Goal: Navigation & Orientation: Find specific page/section

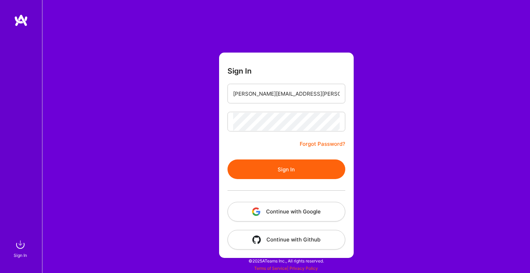
click at [241, 158] on form "Sign In [PERSON_NAME][EMAIL_ADDRESS][PERSON_NAME][DOMAIN_NAME] Forgot Password?…" at bounding box center [286, 156] width 135 height 206
click at [246, 164] on button "Sign In" at bounding box center [287, 170] width 118 height 20
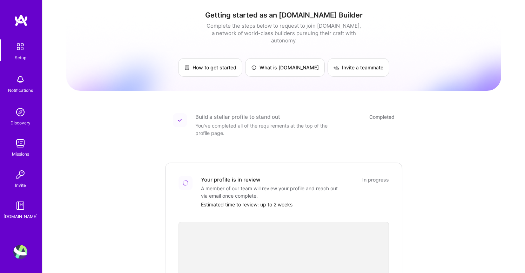
click at [21, 24] on img at bounding box center [21, 20] width 14 height 13
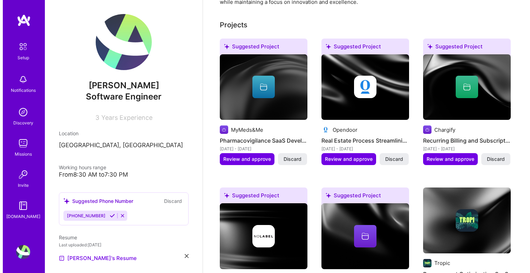
scroll to position [233, 0]
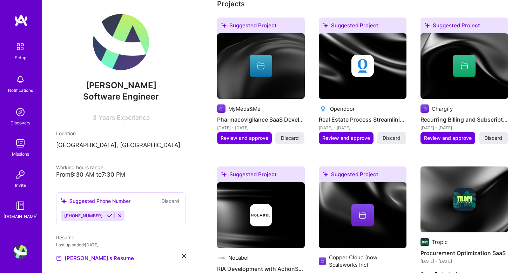
click at [275, 98] on img at bounding box center [261, 66] width 88 height 66
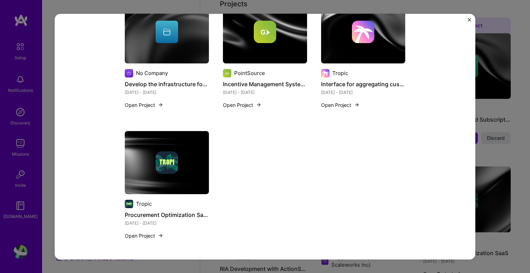
scroll to position [336, 0]
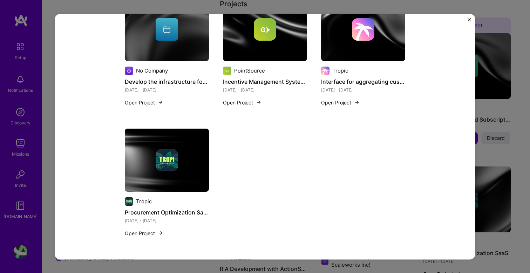
click at [498, 101] on div "Pharmacovigilance SaaS Development MyMeds&Me Healthcare, SaaS Role Senior Softw…" at bounding box center [265, 136] width 530 height 273
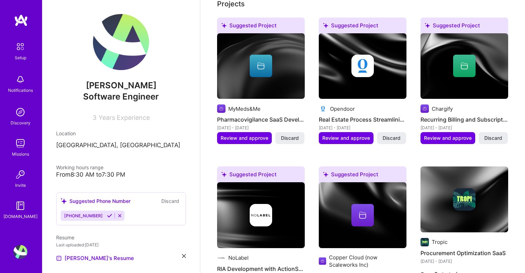
click at [461, 83] on img at bounding box center [465, 66] width 88 height 66
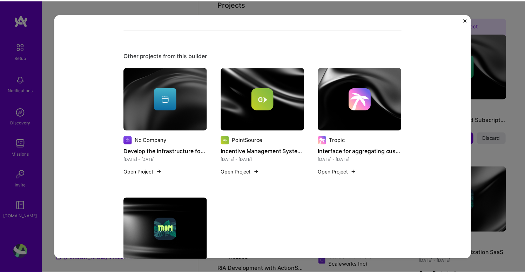
scroll to position [316, 0]
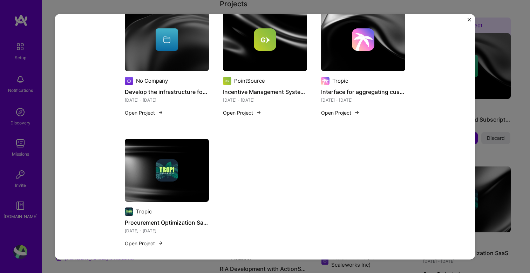
click at [495, 112] on div "Recurring Billing and Subscription Management Chargify SaaS, Financial Services…" at bounding box center [265, 136] width 530 height 273
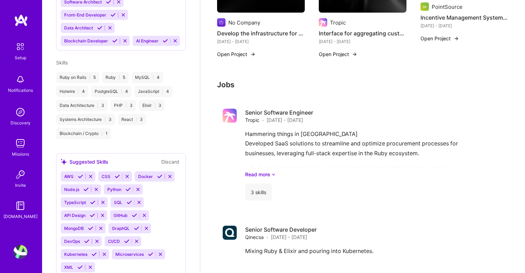
scroll to position [661, 0]
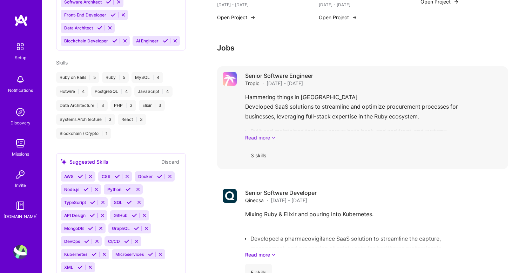
click at [268, 138] on link "Read more" at bounding box center [373, 137] width 257 height 7
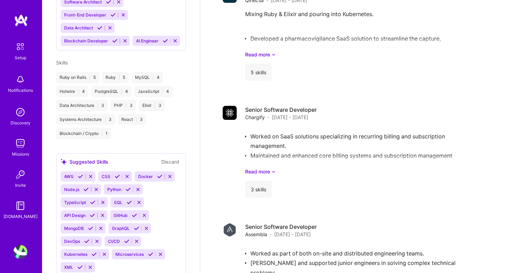
scroll to position [987, 0]
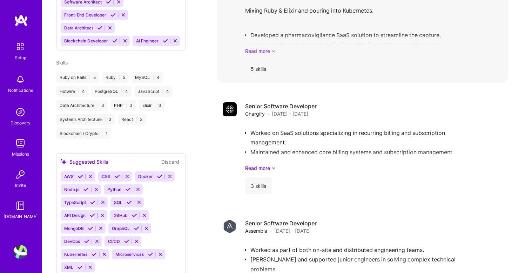
click at [269, 50] on link "Read more" at bounding box center [373, 50] width 257 height 7
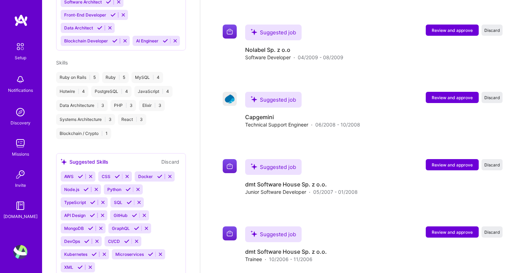
scroll to position [1710, 0]
